Goal: Task Accomplishment & Management: Manage account settings

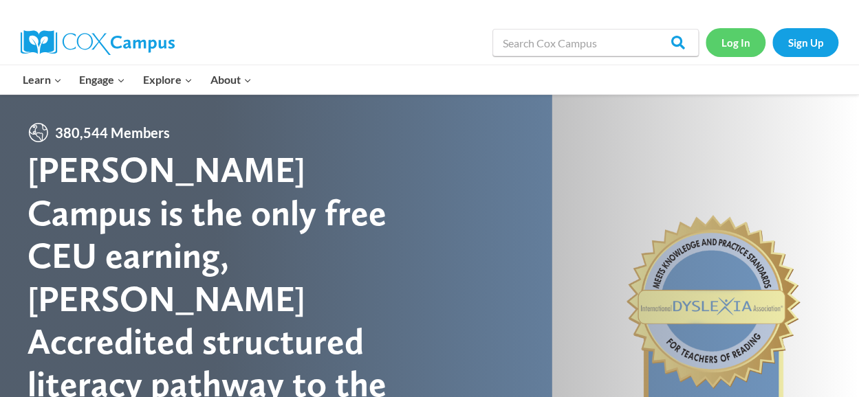
click at [742, 41] on link "Log In" at bounding box center [735, 42] width 60 height 28
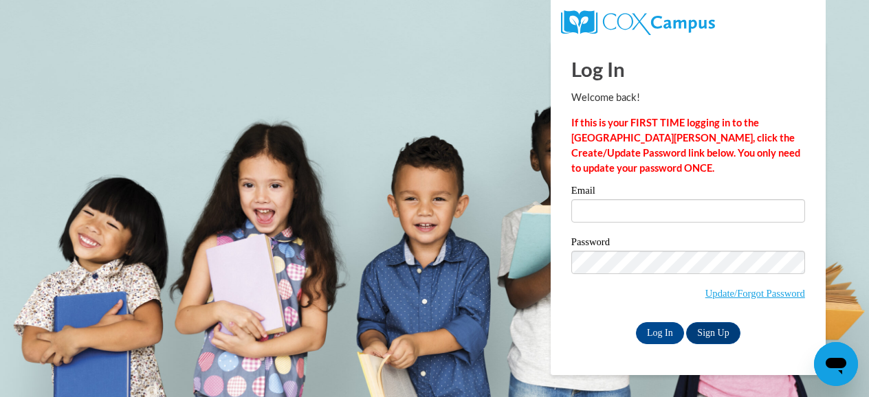
type input "[EMAIL_ADDRESS][DOMAIN_NAME]"
click at [662, 339] on input "Log In" at bounding box center [660, 333] width 48 height 22
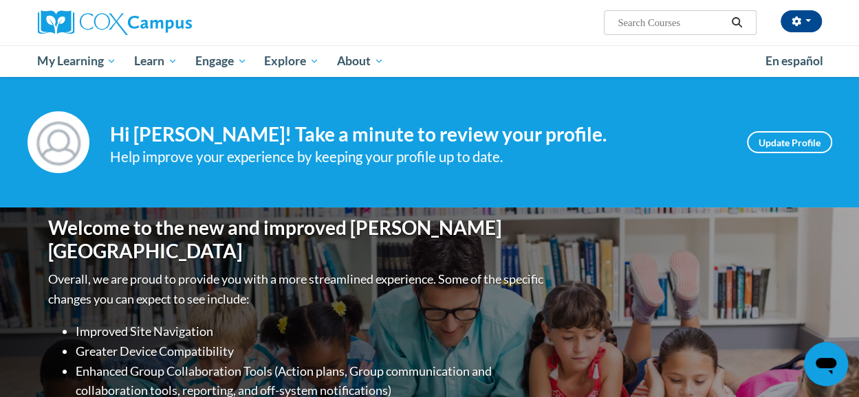
click at [635, 19] on input "Search..." at bounding box center [671, 22] width 110 height 16
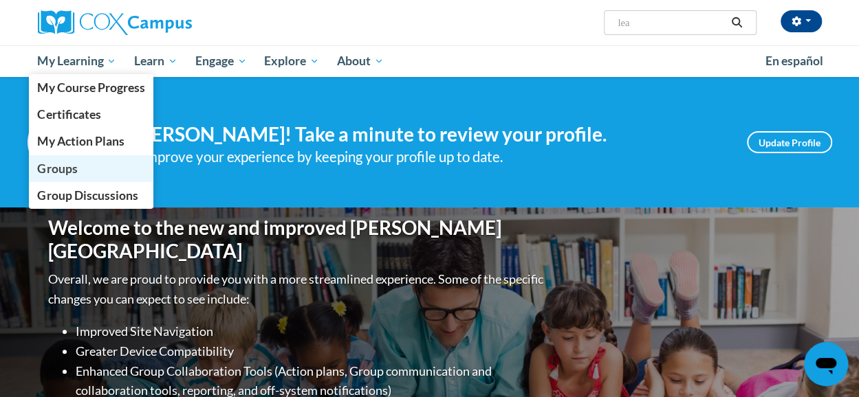
type input "lea"
click at [51, 174] on span "Groups" at bounding box center [57, 169] width 40 height 14
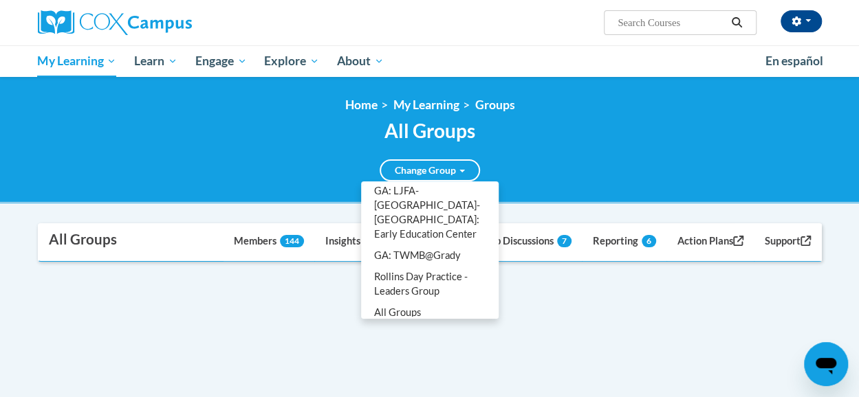
scroll to position [180, 0]
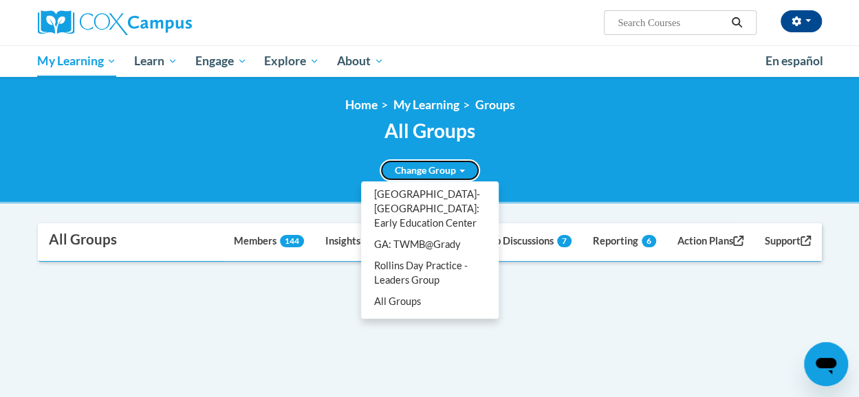
click at [459, 173] on span at bounding box center [461, 171] width 5 height 3
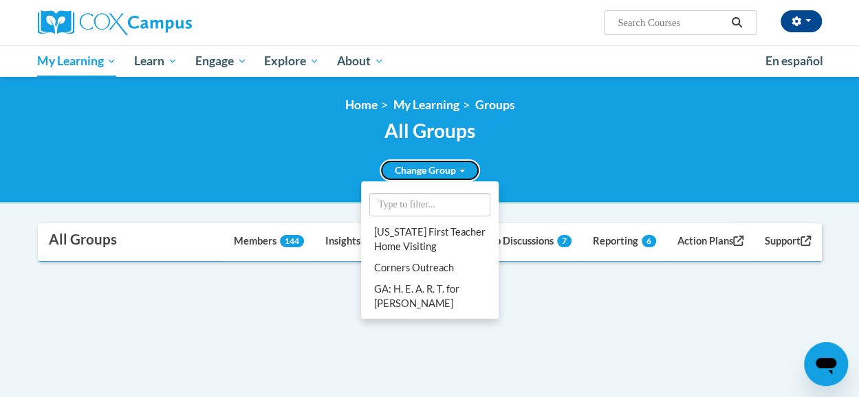
scroll to position [4, 0]
click at [463, 175] on link "Change Group" at bounding box center [429, 170] width 100 height 22
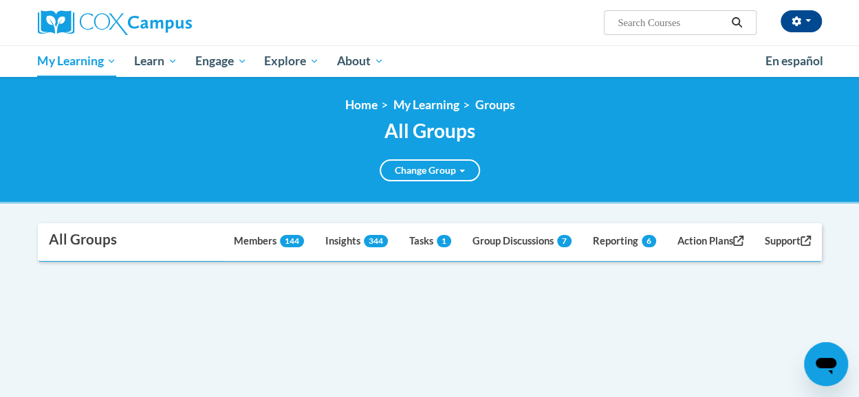
drag, startPoint x: 454, startPoint y: 290, endPoint x: 415, endPoint y: 320, distance: 49.1
click at [415, 320] on div "Supervisor Modal Window All Groups Dashboard Members 144 Insights 344 Tasks 1 G…" at bounding box center [429, 311] width 804 height 176
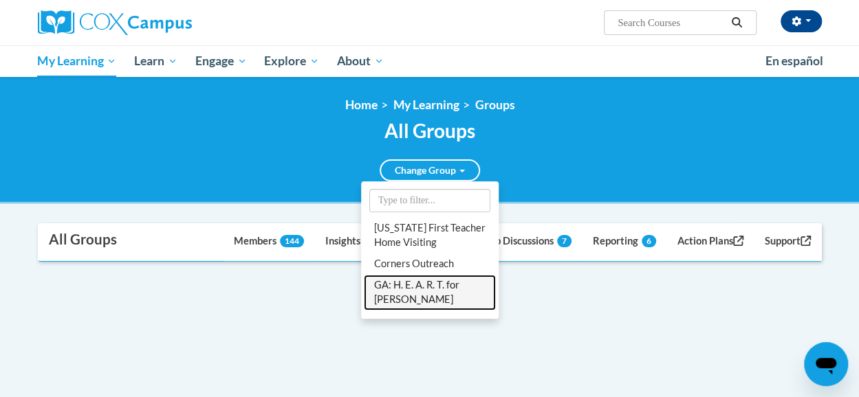
click at [444, 292] on link "GA: H. E. A. R. T. for [PERSON_NAME]" at bounding box center [430, 293] width 132 height 36
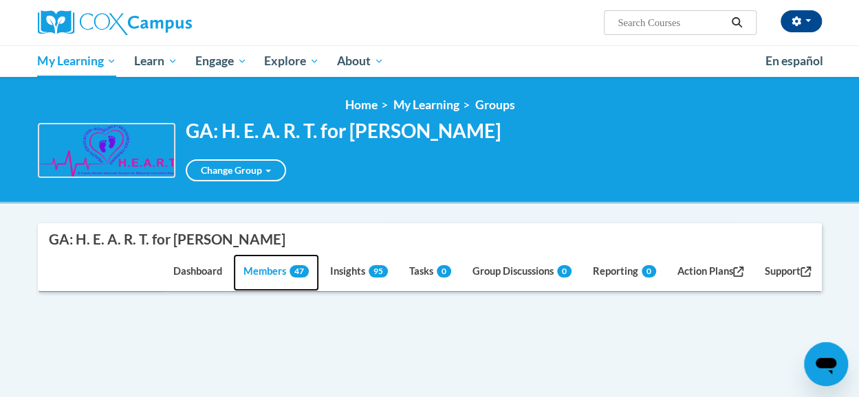
click at [272, 273] on link "Members 47" at bounding box center [276, 272] width 86 height 37
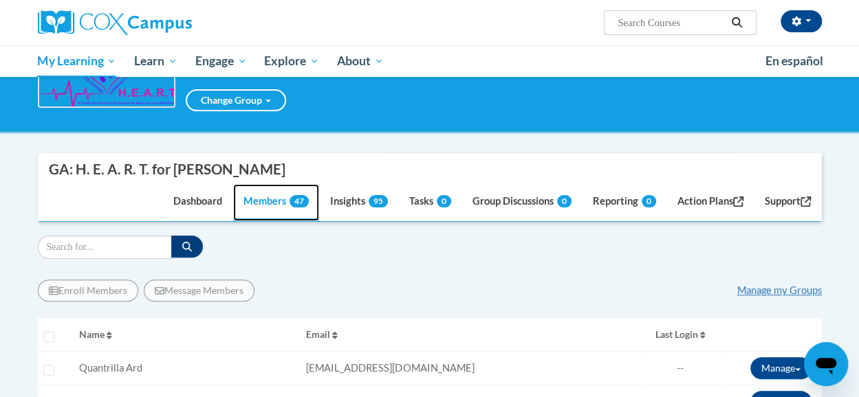
scroll to position [67, 0]
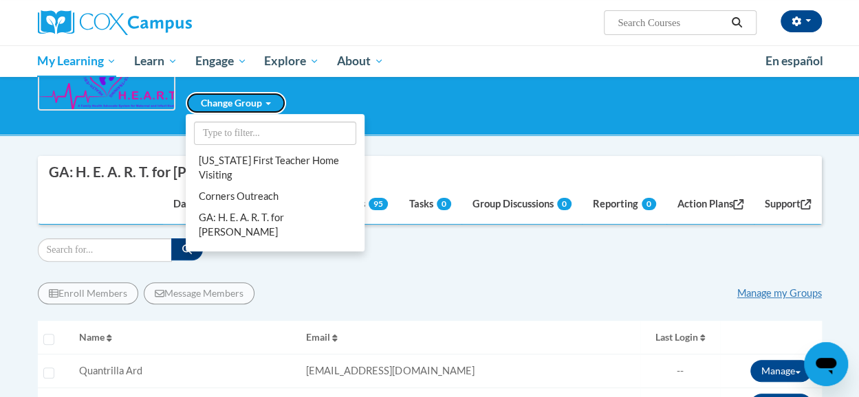
click at [269, 108] on link "Change Group" at bounding box center [236, 103] width 100 height 22
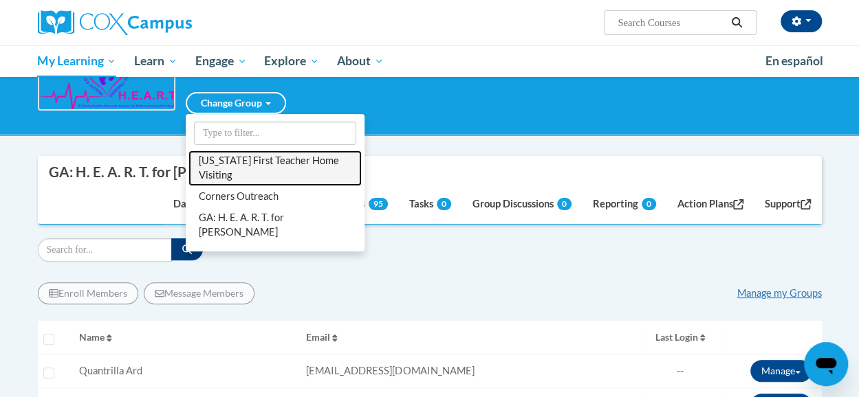
click at [263, 164] on link "[US_STATE] First Teacher Home Visiting" at bounding box center [274, 169] width 173 height 36
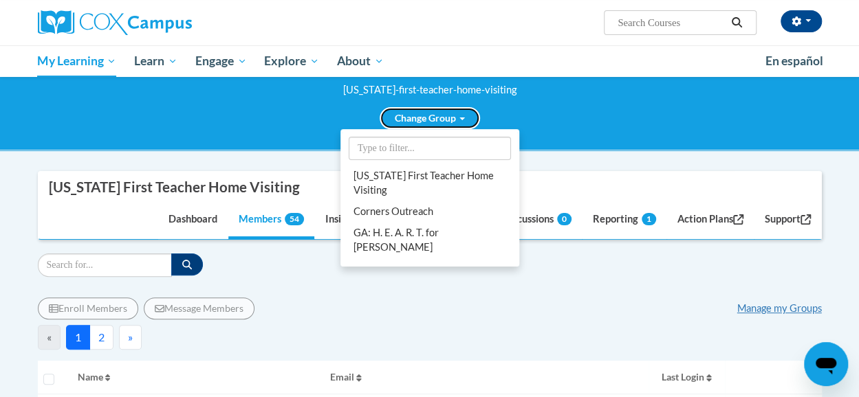
click at [470, 118] on link "Change Group" at bounding box center [429, 118] width 100 height 22
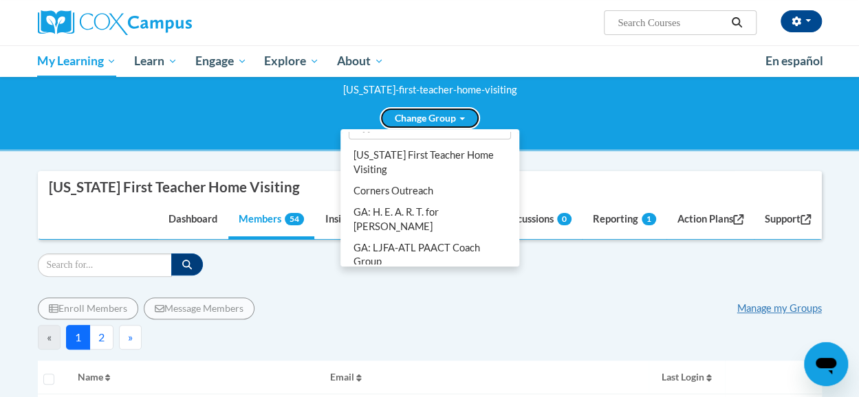
scroll to position [0, 0]
